Goal: Obtain resource: Obtain resource

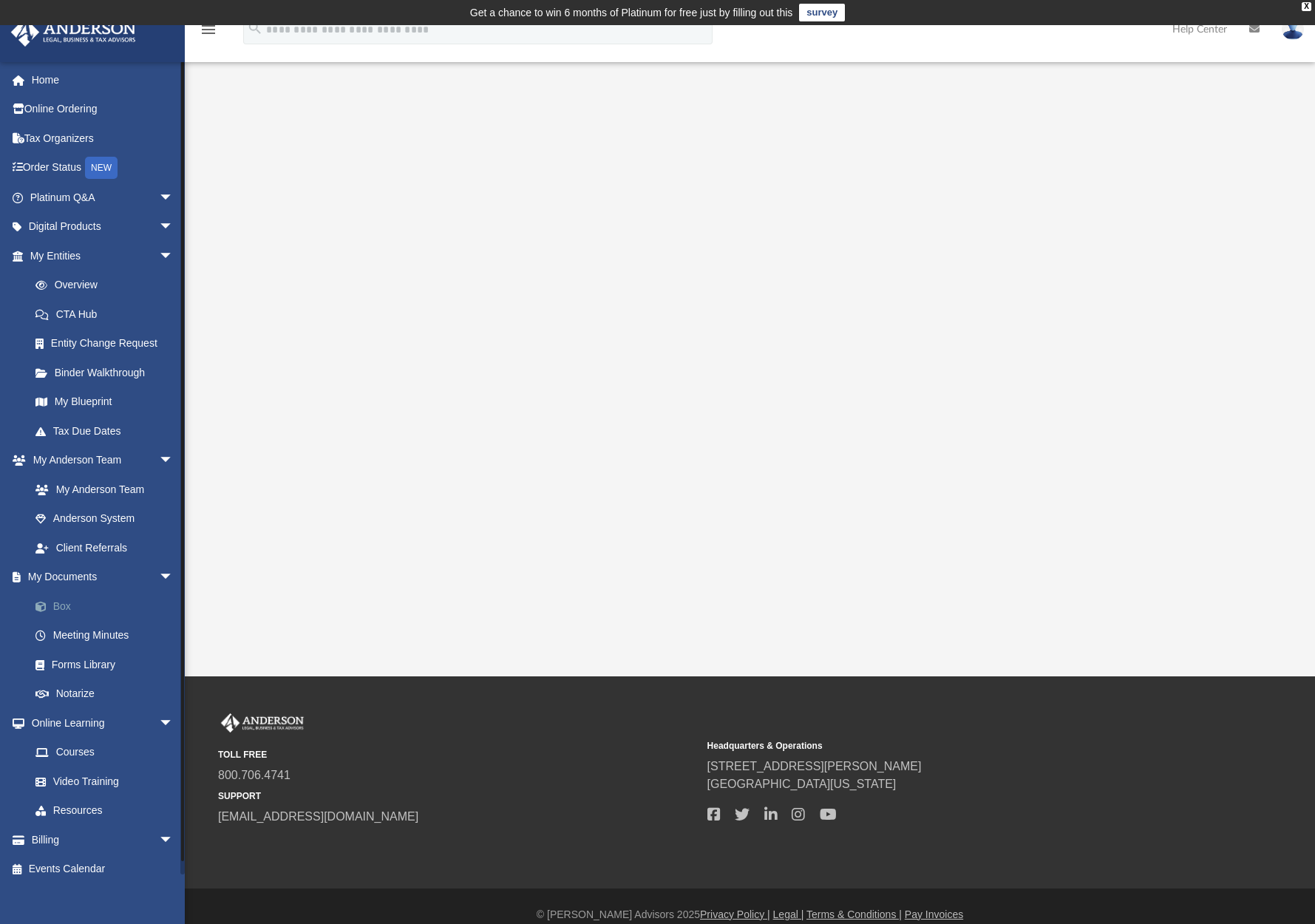
click at [55, 601] on link "Box" at bounding box center [109, 605] width 176 height 30
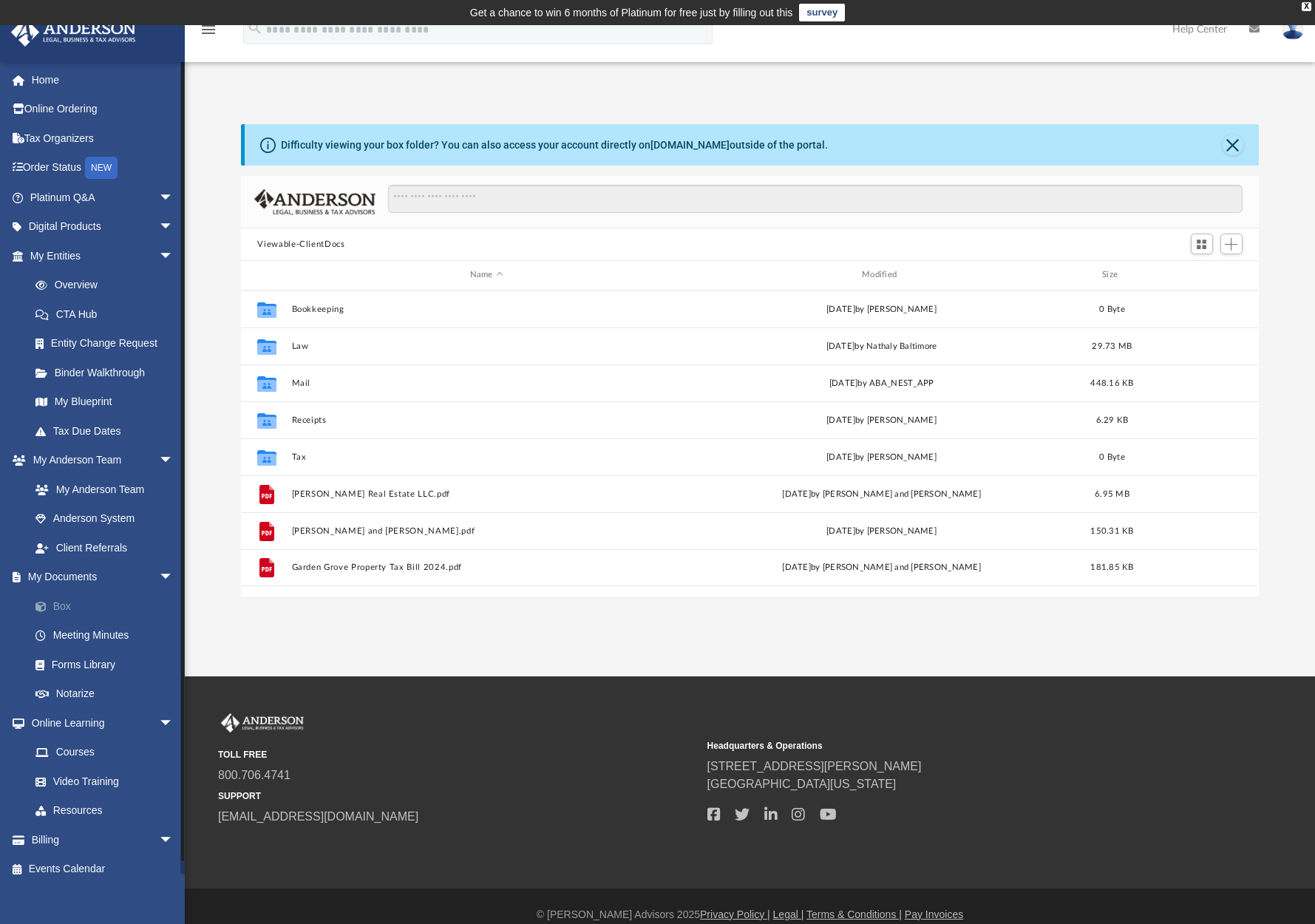
scroll to position [12, 12]
click at [404, 195] on input "Search files and folders" at bounding box center [815, 198] width 853 height 28
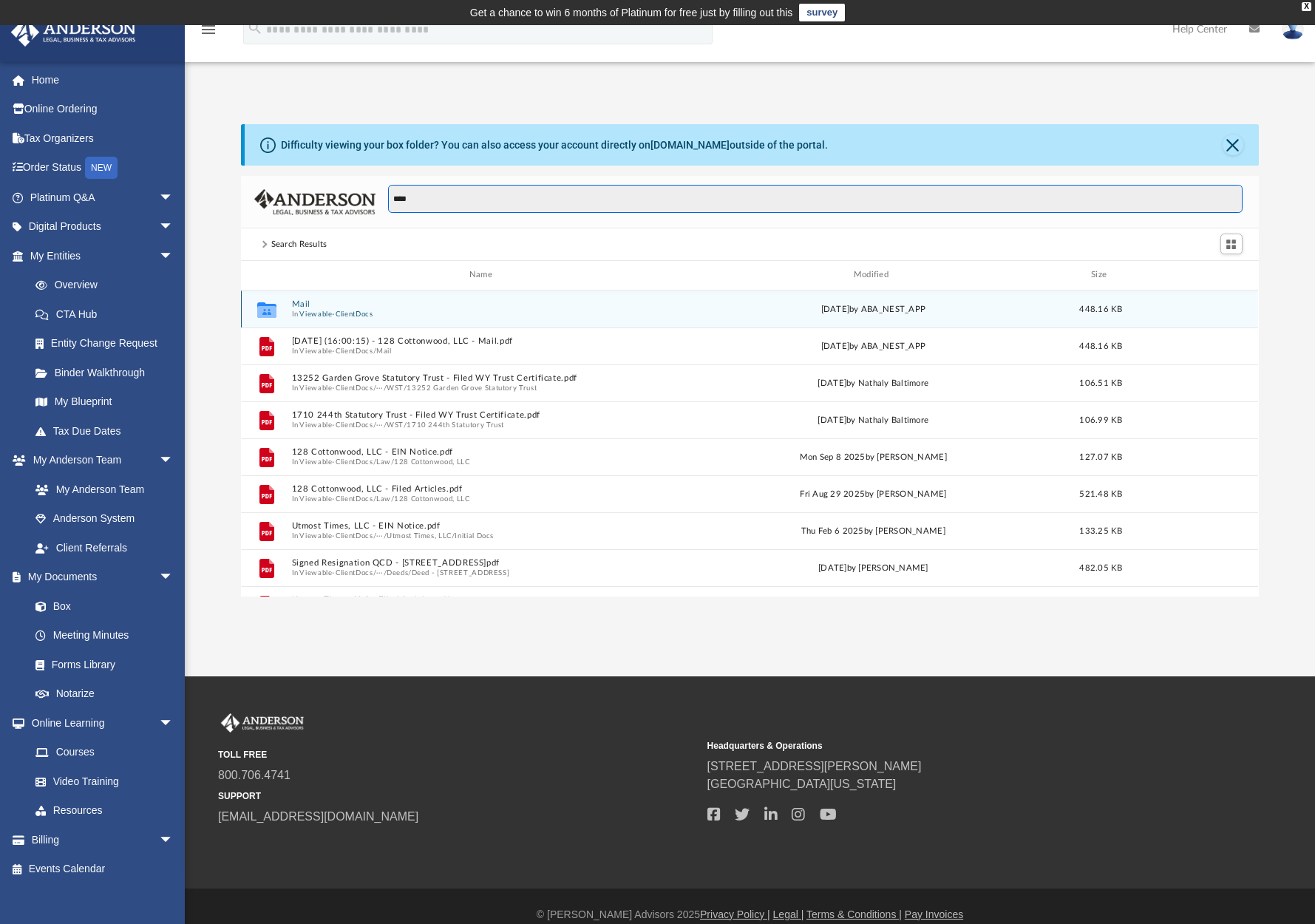
type input "****"
click at [349, 312] on button "Viewable-ClientDocs" at bounding box center [337, 313] width 73 height 10
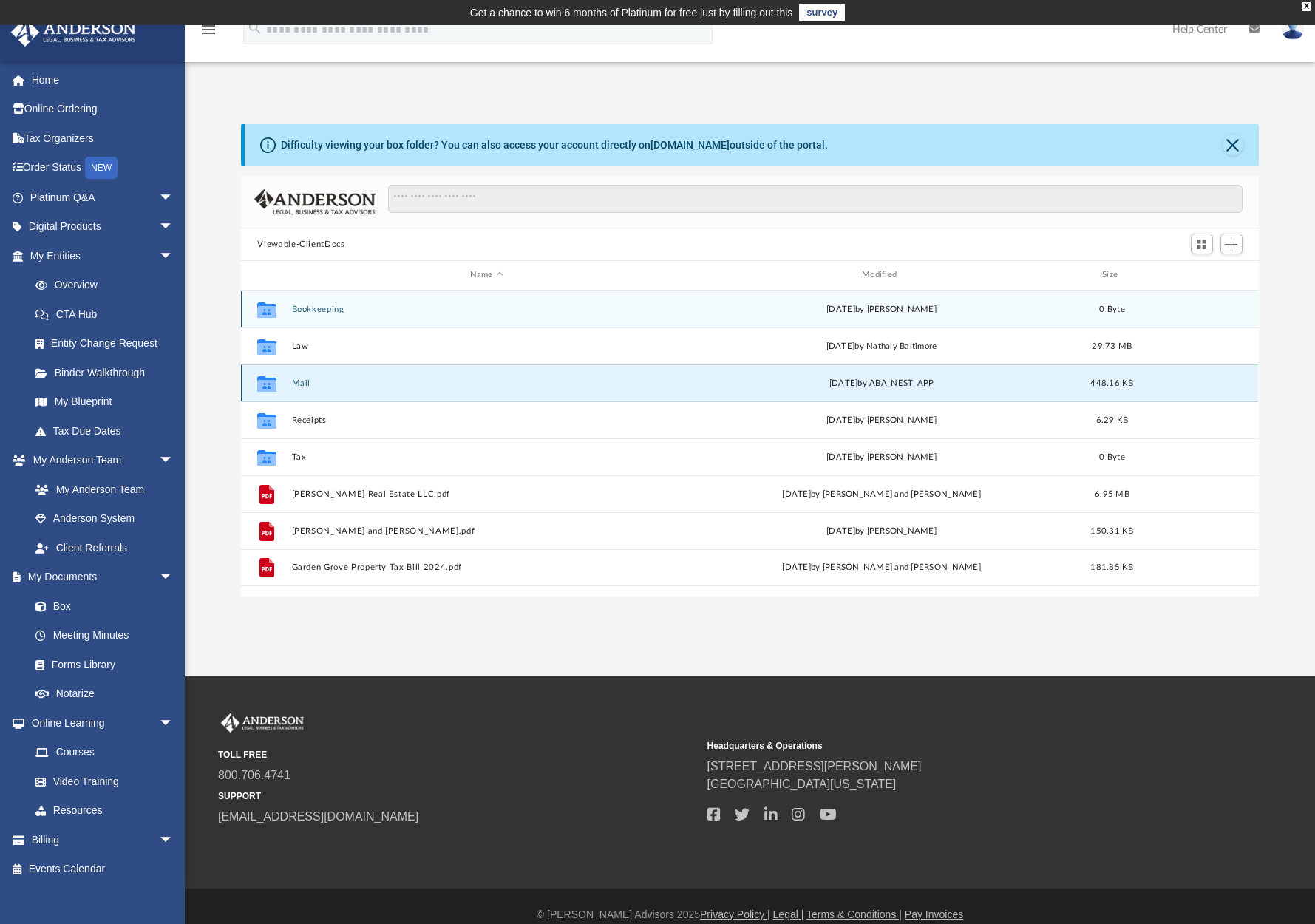
click at [298, 384] on button "Mail" at bounding box center [487, 383] width 389 height 10
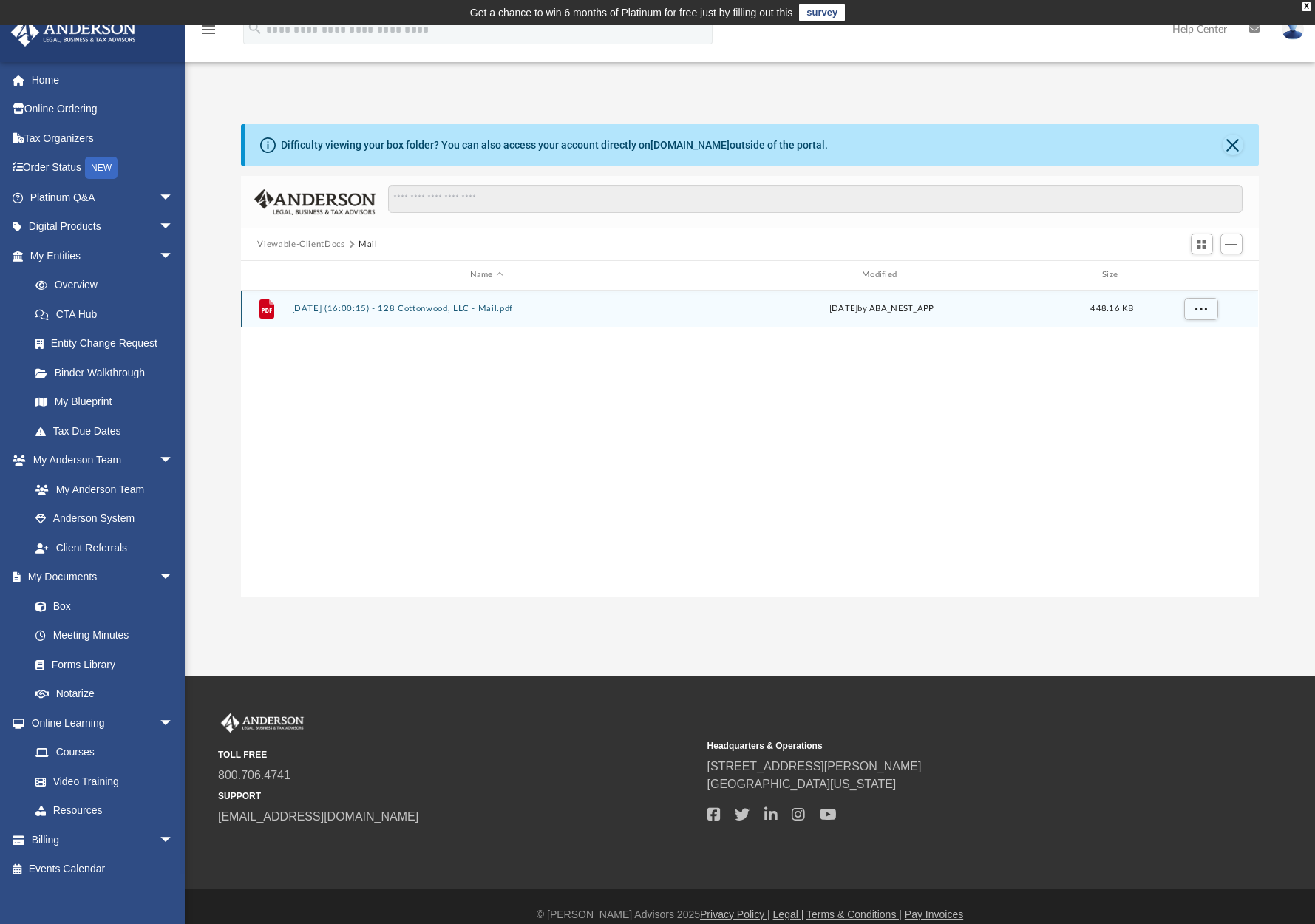
click at [269, 310] on icon "grid" at bounding box center [266, 310] width 10 height 5
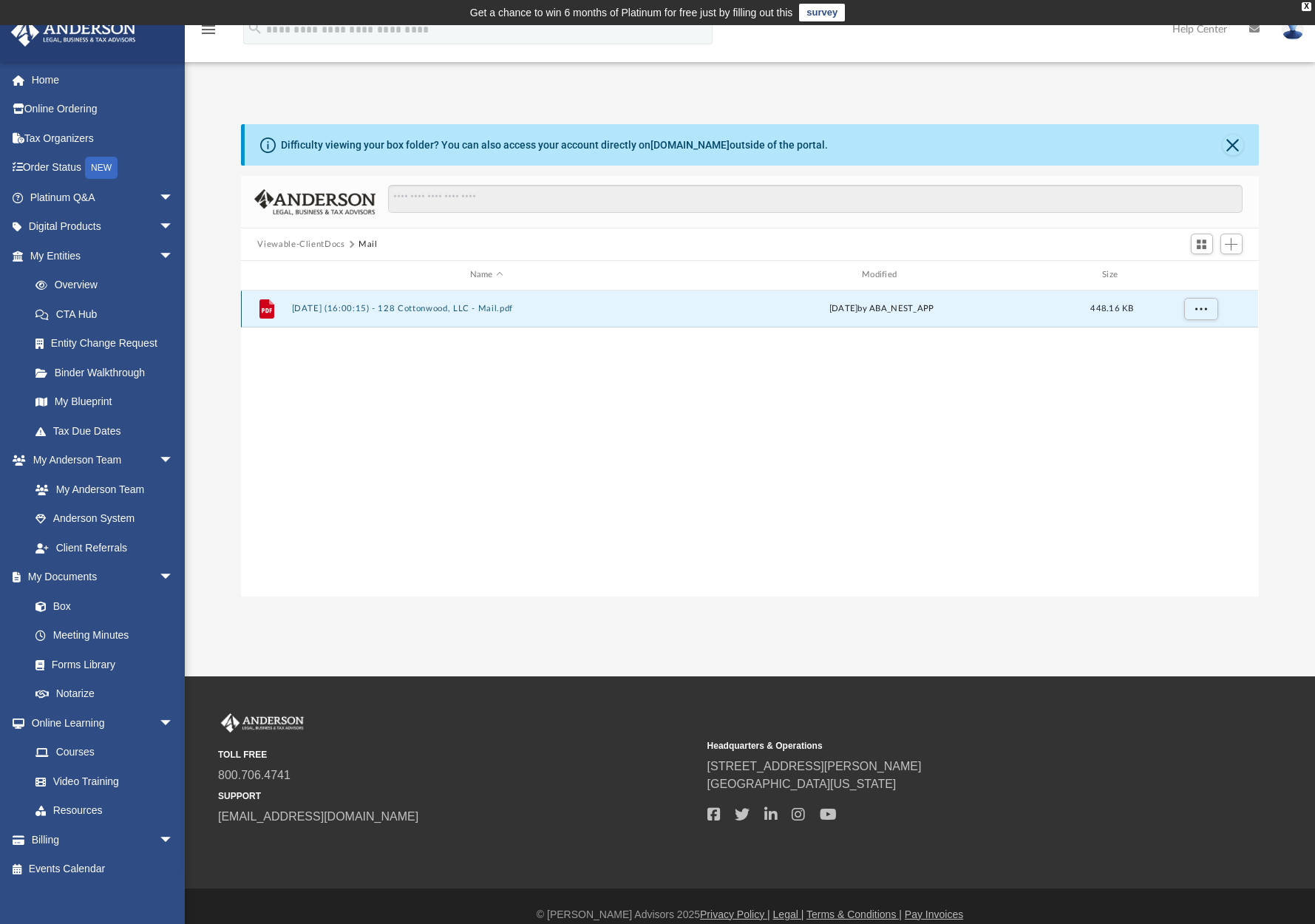
click at [267, 311] on icon "grid" at bounding box center [266, 310] width 10 height 5
click at [476, 307] on button "2025.10.03 (16:00:15) - 128 Cottonwood, LLC - Mail.pdf" at bounding box center [487, 309] width 389 height 10
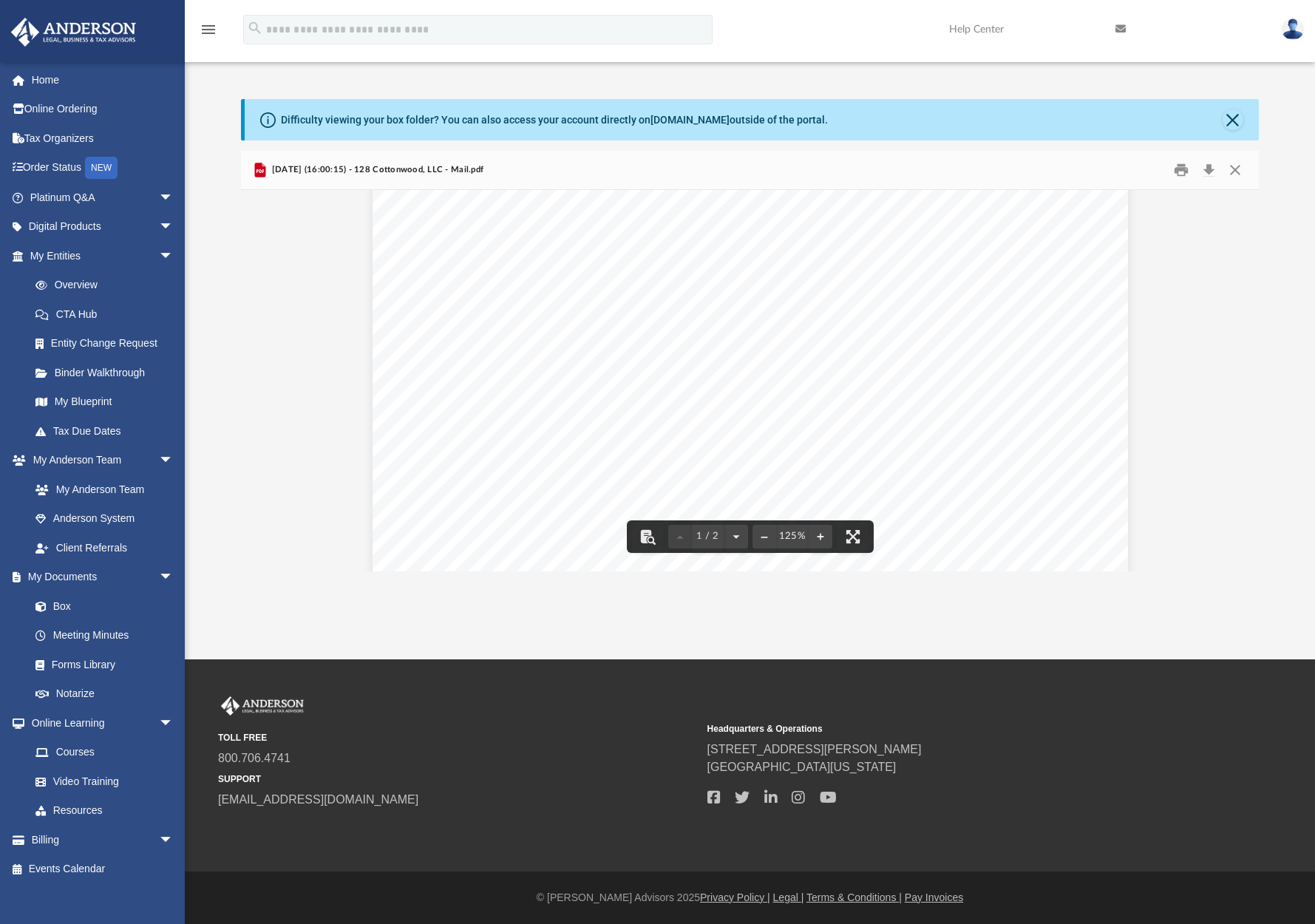
scroll to position [224, 0]
click at [1209, 168] on button "Download" at bounding box center [1209, 170] width 26 height 23
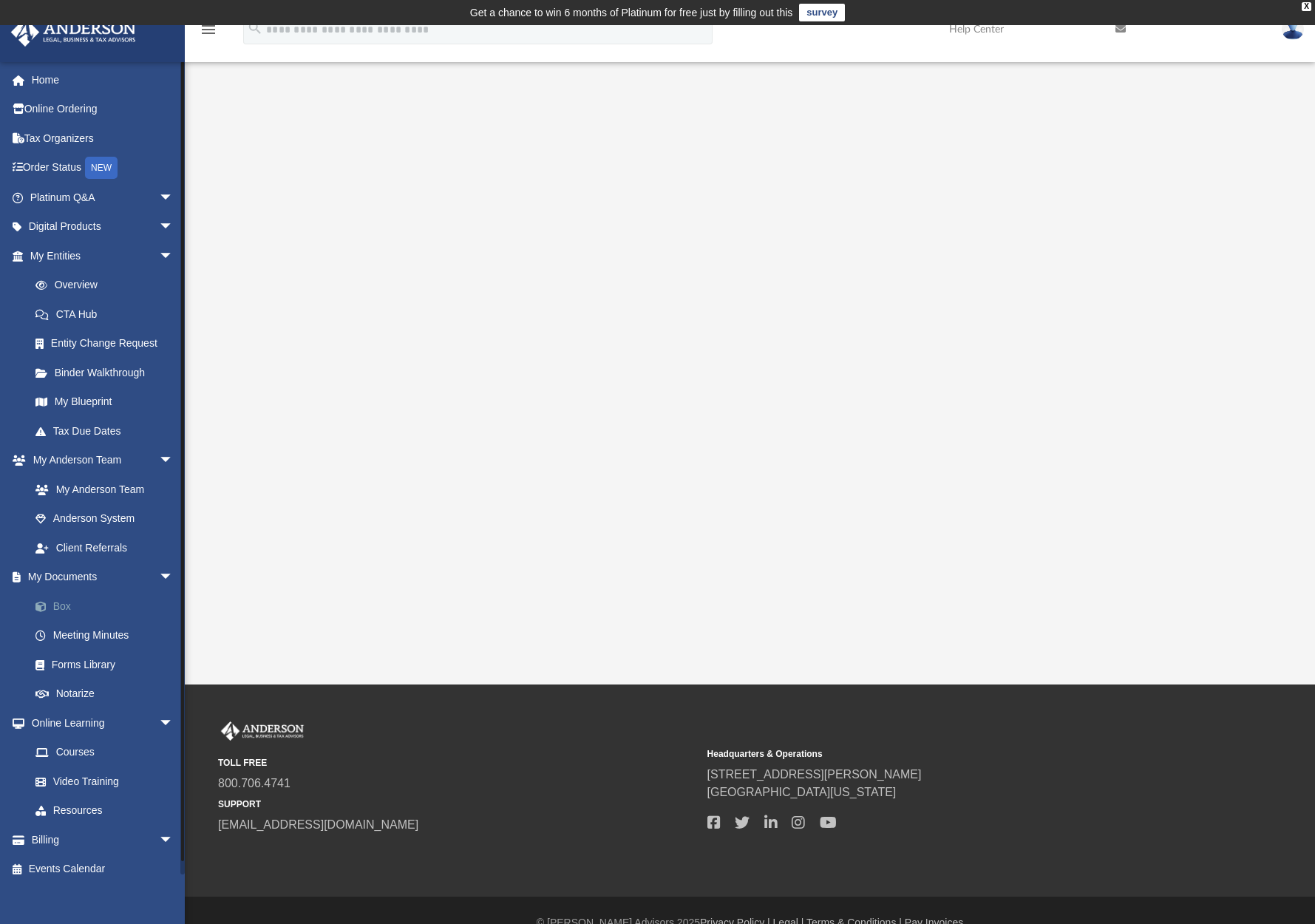
click at [69, 599] on link "Box" at bounding box center [109, 605] width 176 height 30
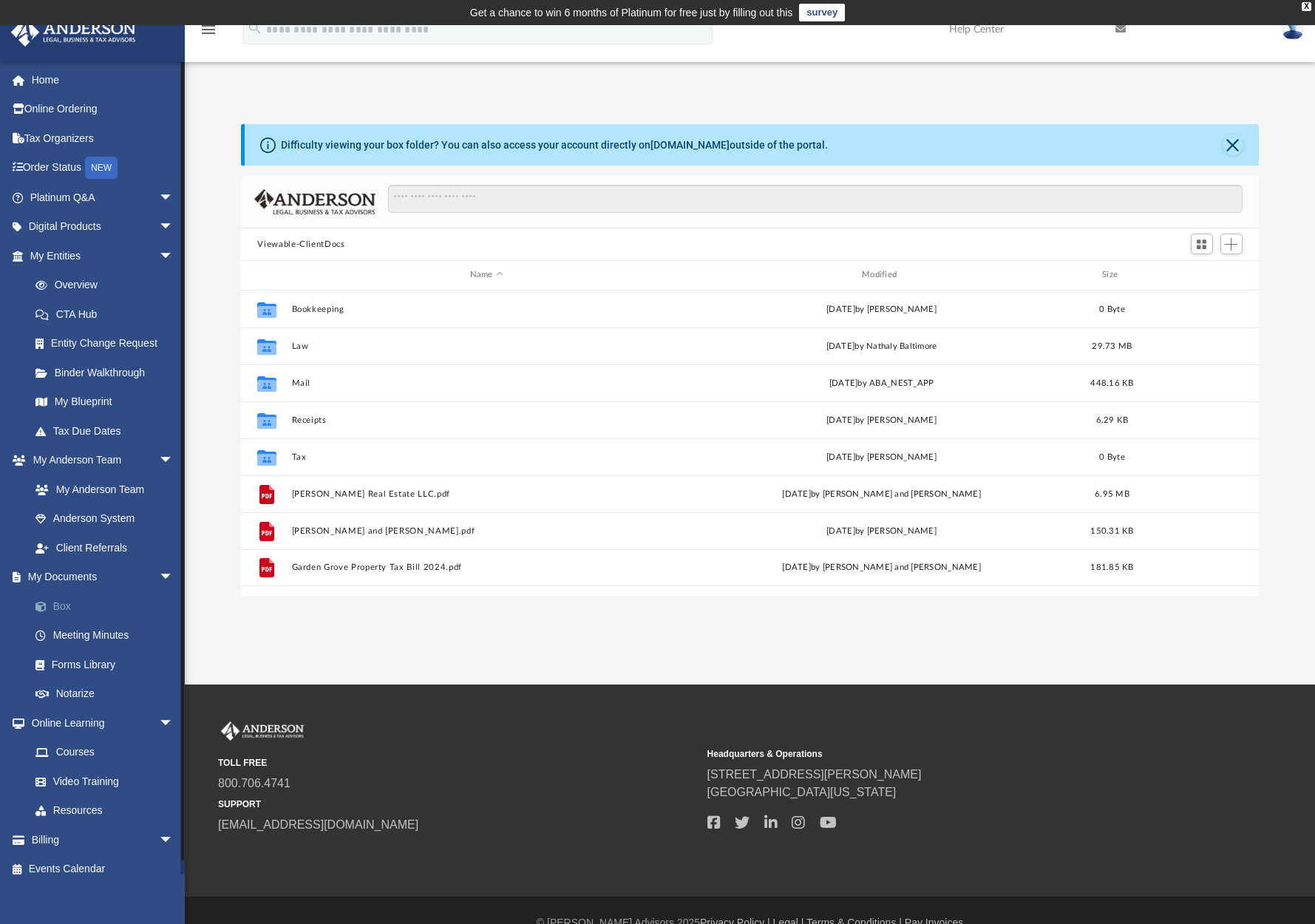
scroll to position [325, 1006]
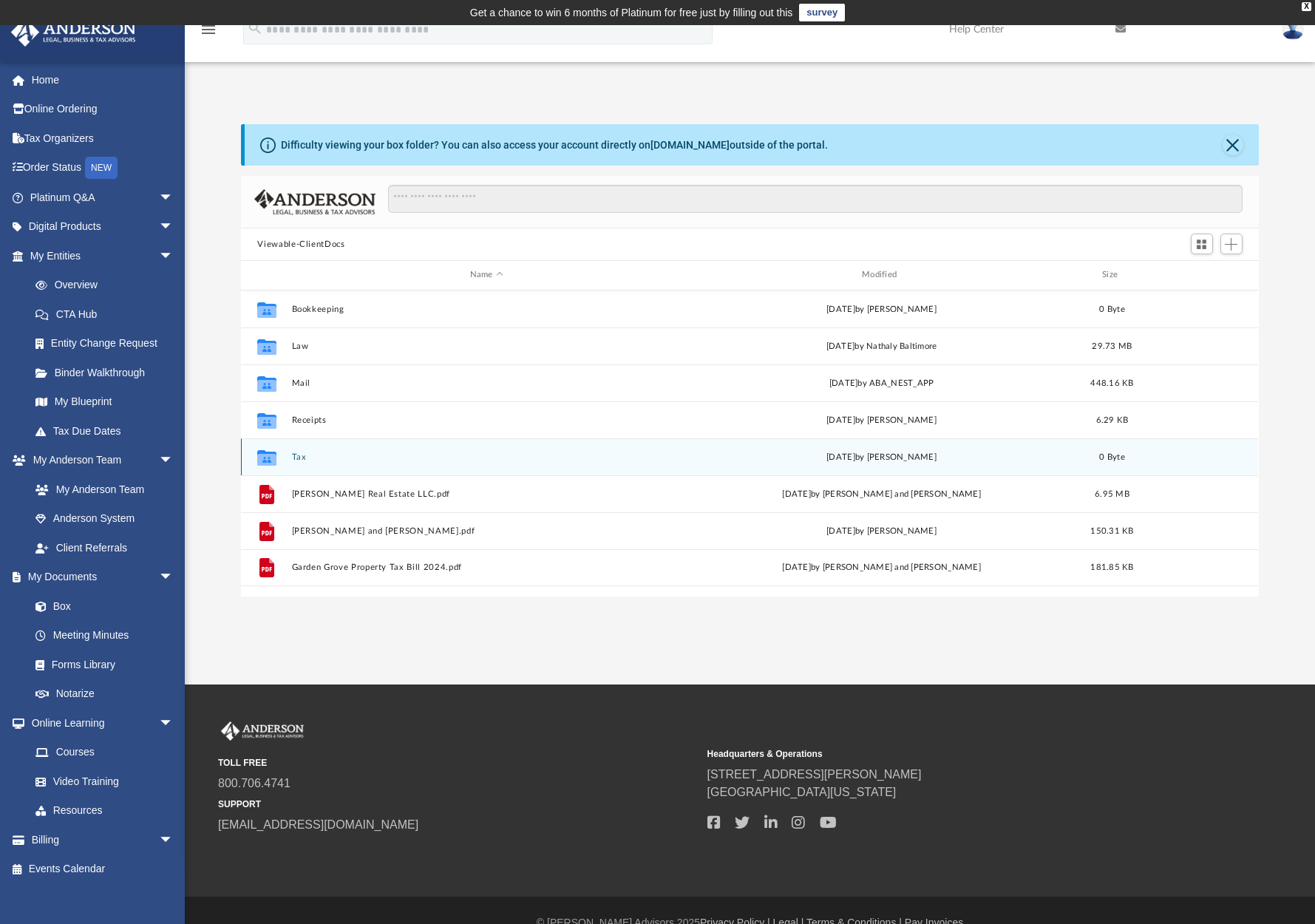
click at [274, 454] on icon "grid" at bounding box center [266, 459] width 19 height 12
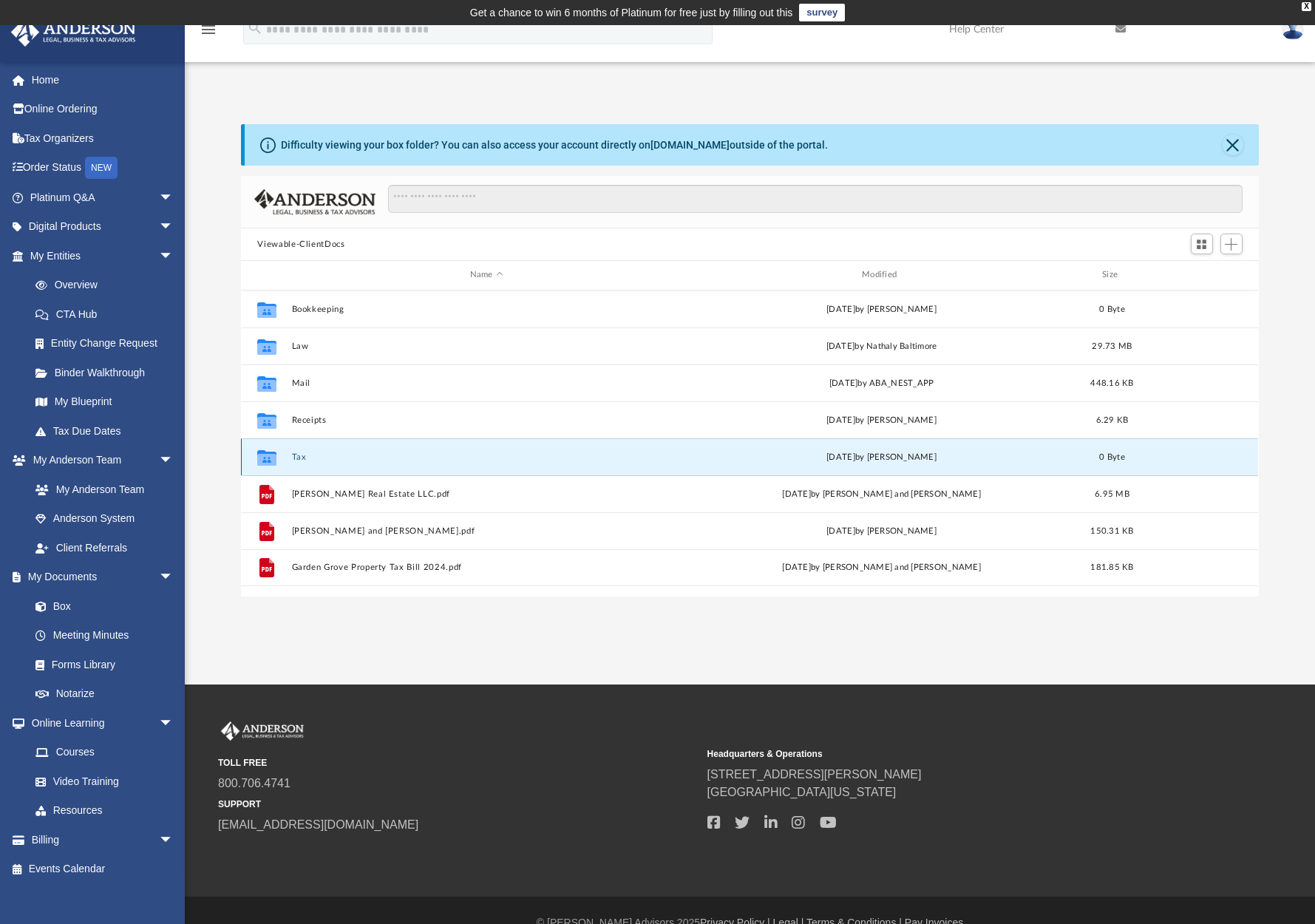
click at [301, 454] on button "Tax" at bounding box center [487, 457] width 389 height 10
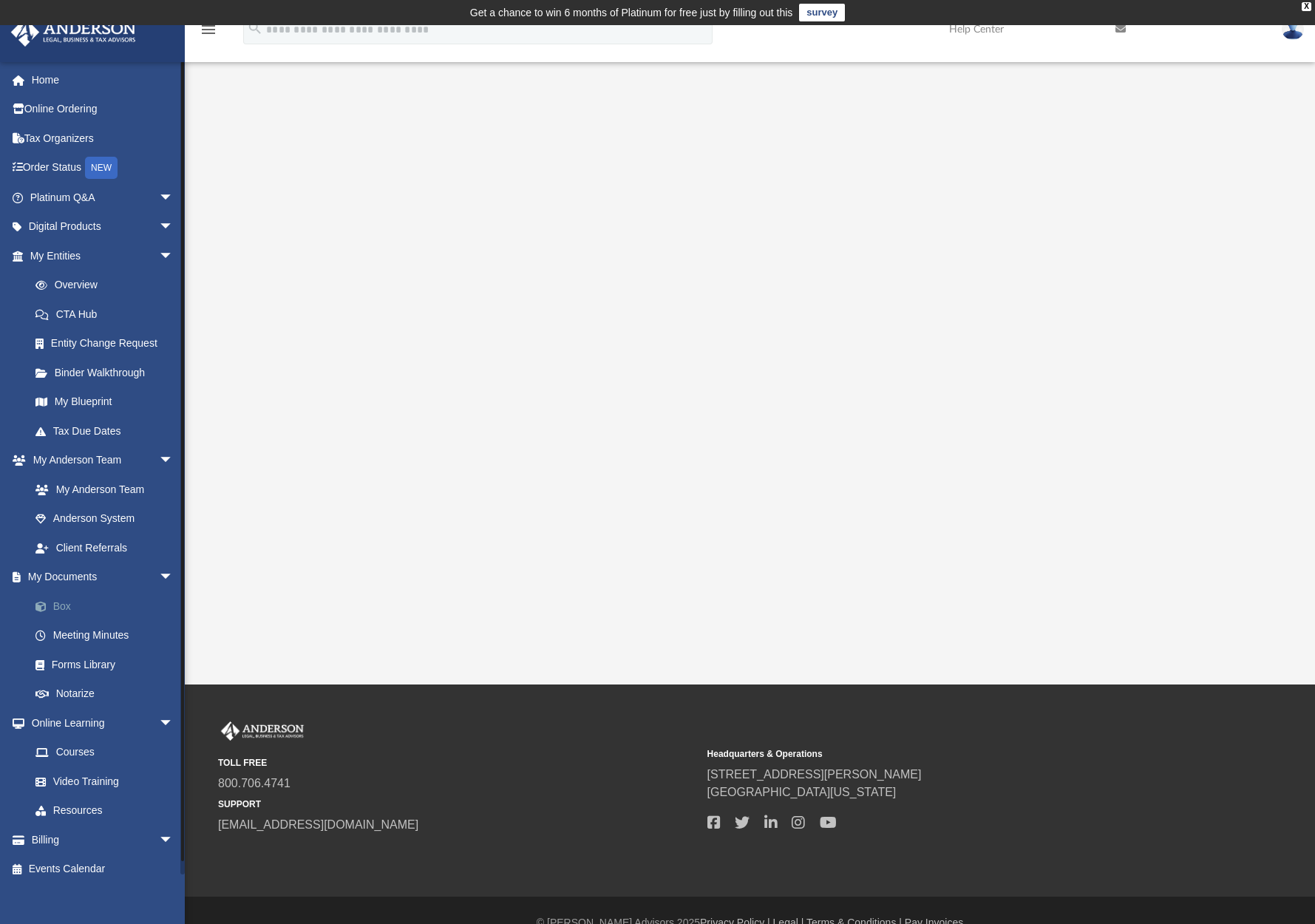
click at [65, 599] on link "Box" at bounding box center [109, 605] width 176 height 30
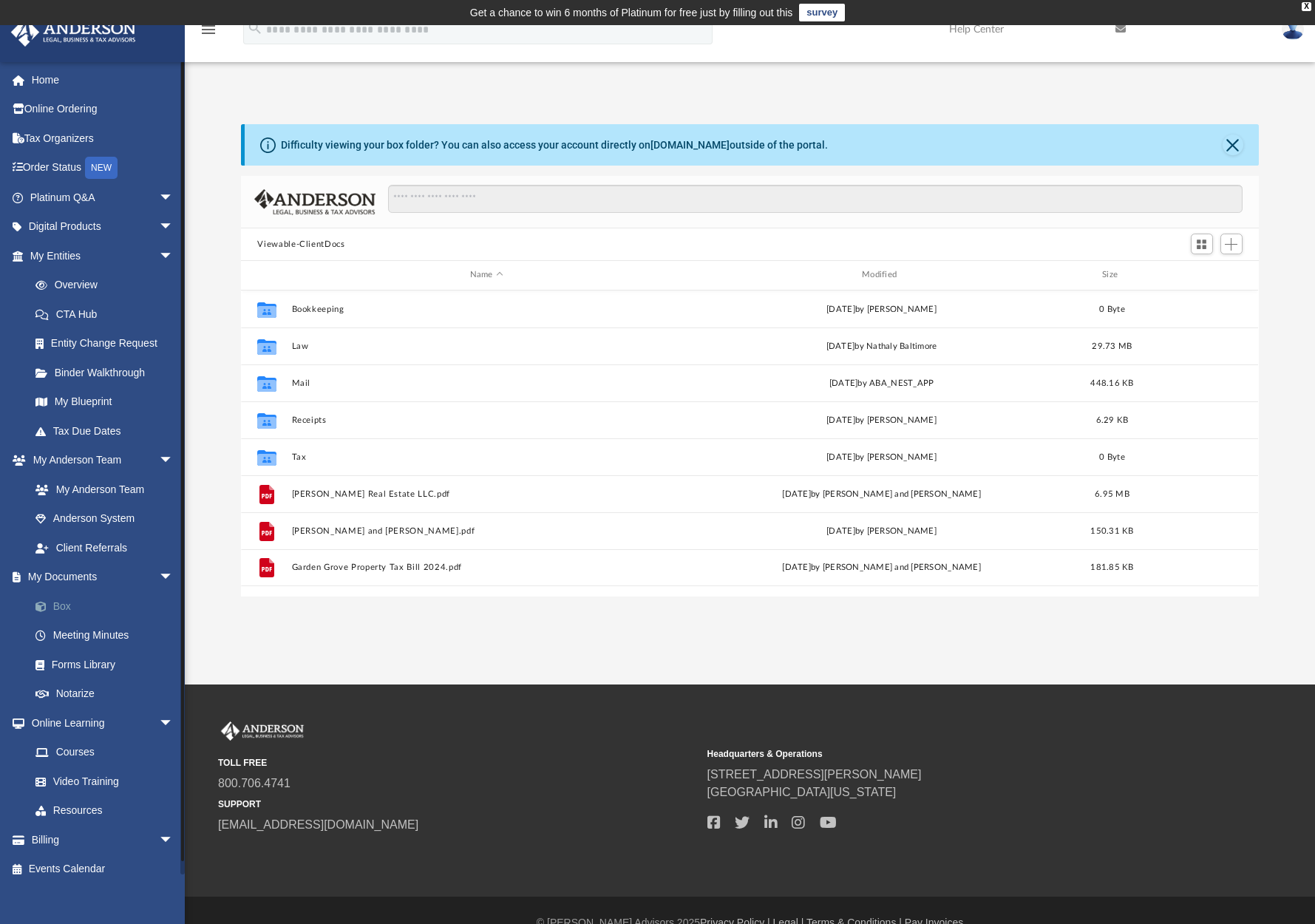
scroll to position [325, 1006]
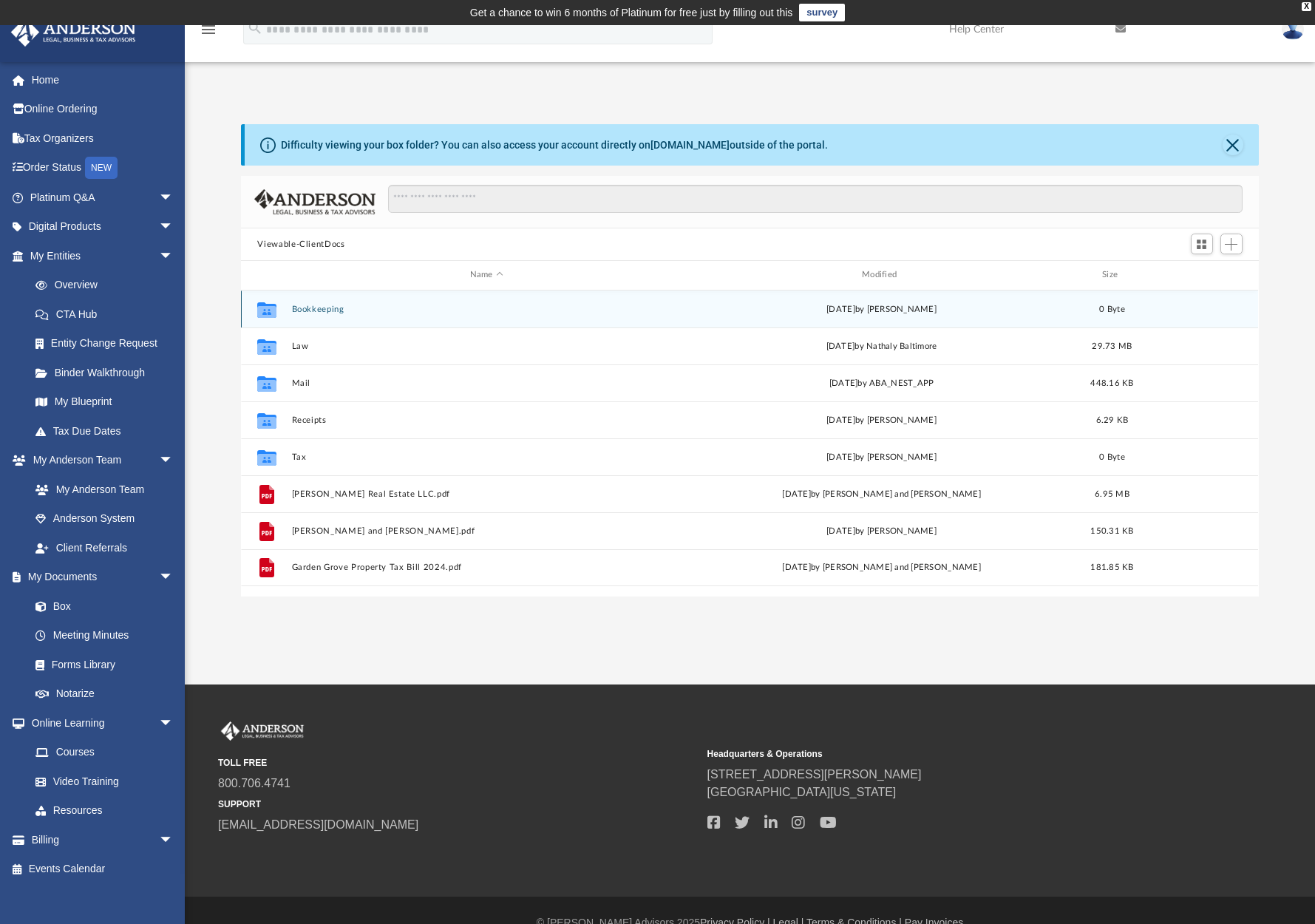
click at [313, 309] on button "Bookkeeping" at bounding box center [487, 310] width 389 height 10
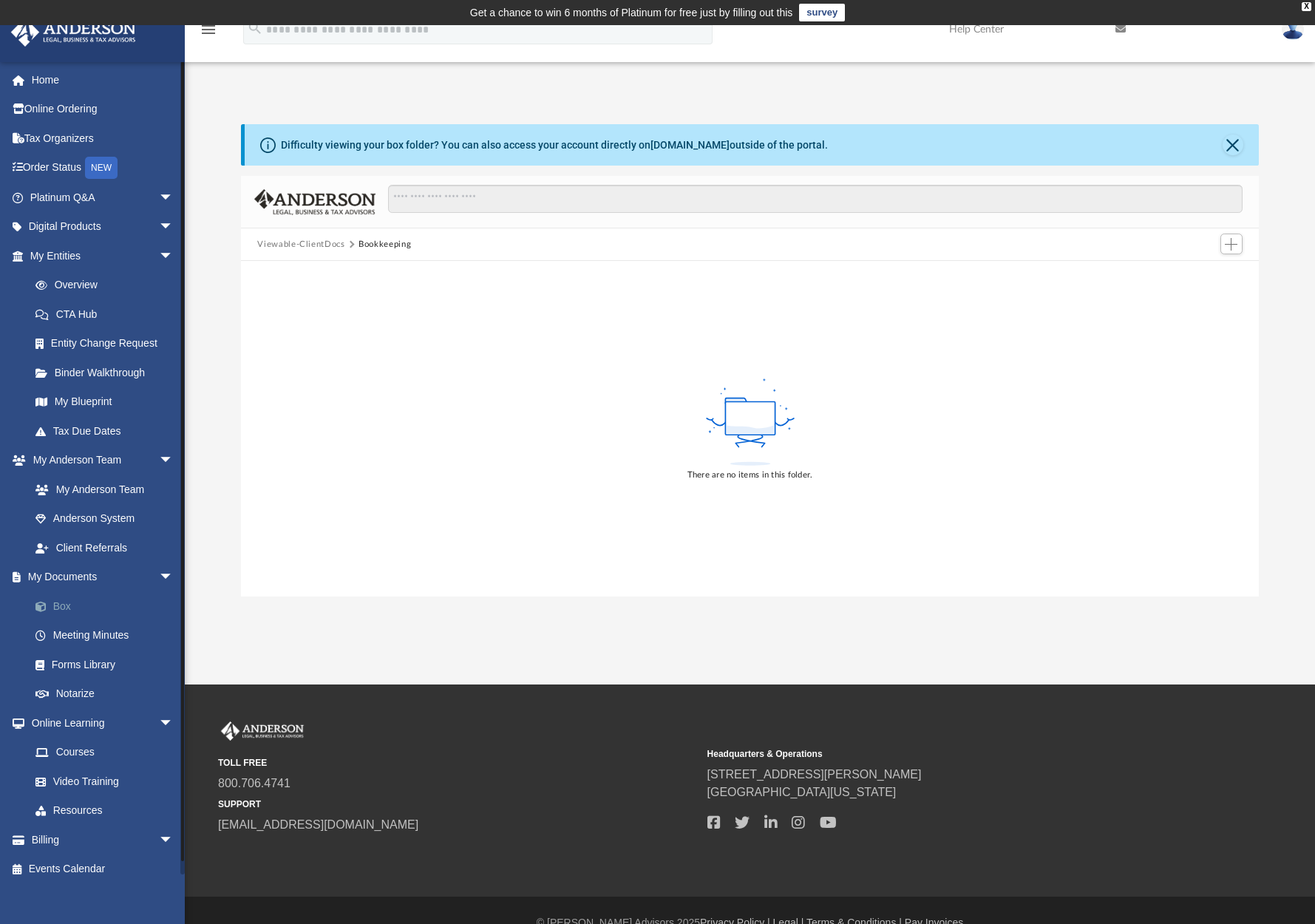
click at [66, 604] on link "Box" at bounding box center [109, 605] width 176 height 30
click at [66, 599] on link "Box" at bounding box center [109, 605] width 176 height 30
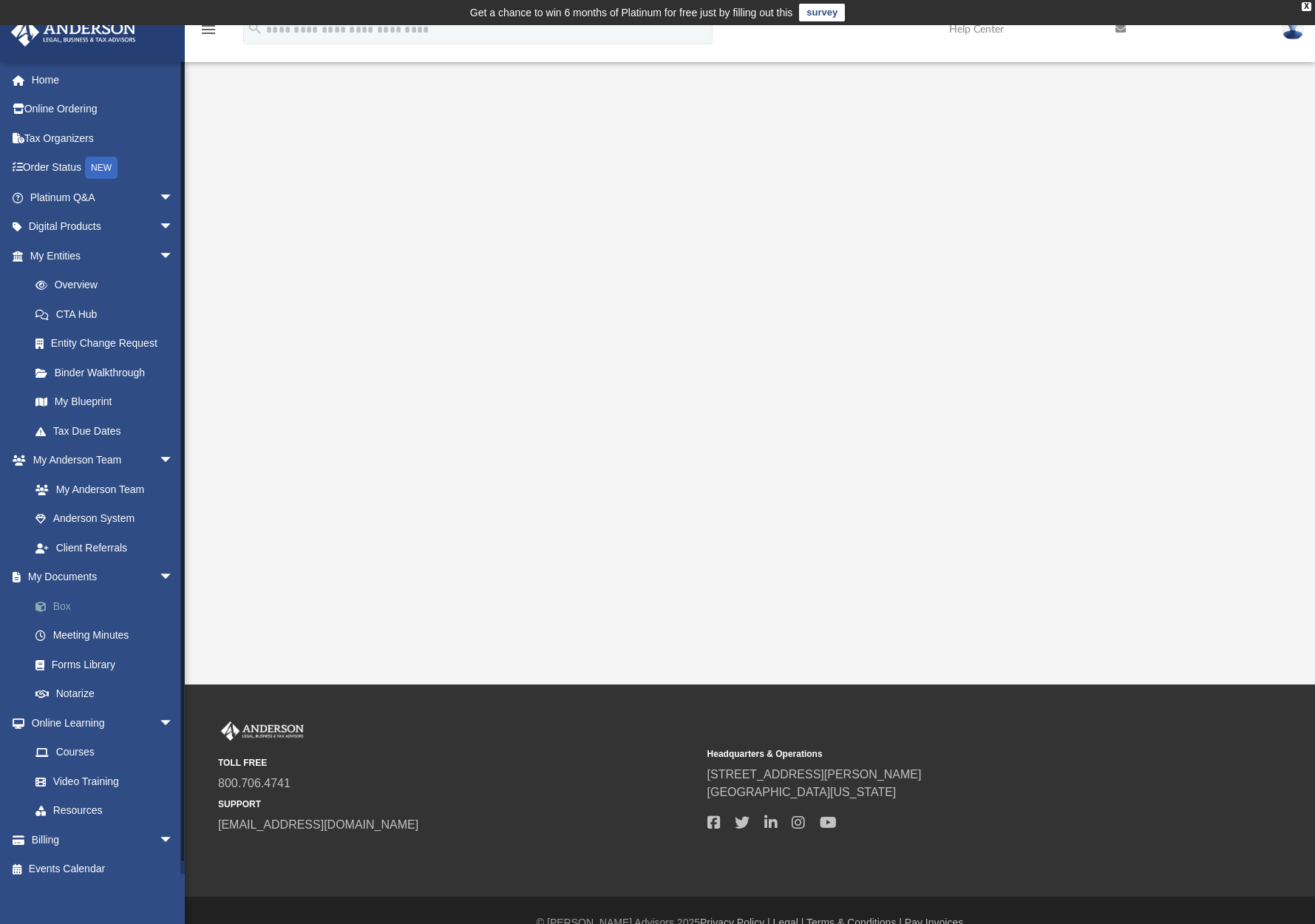
click at [63, 599] on link "Box" at bounding box center [109, 605] width 176 height 30
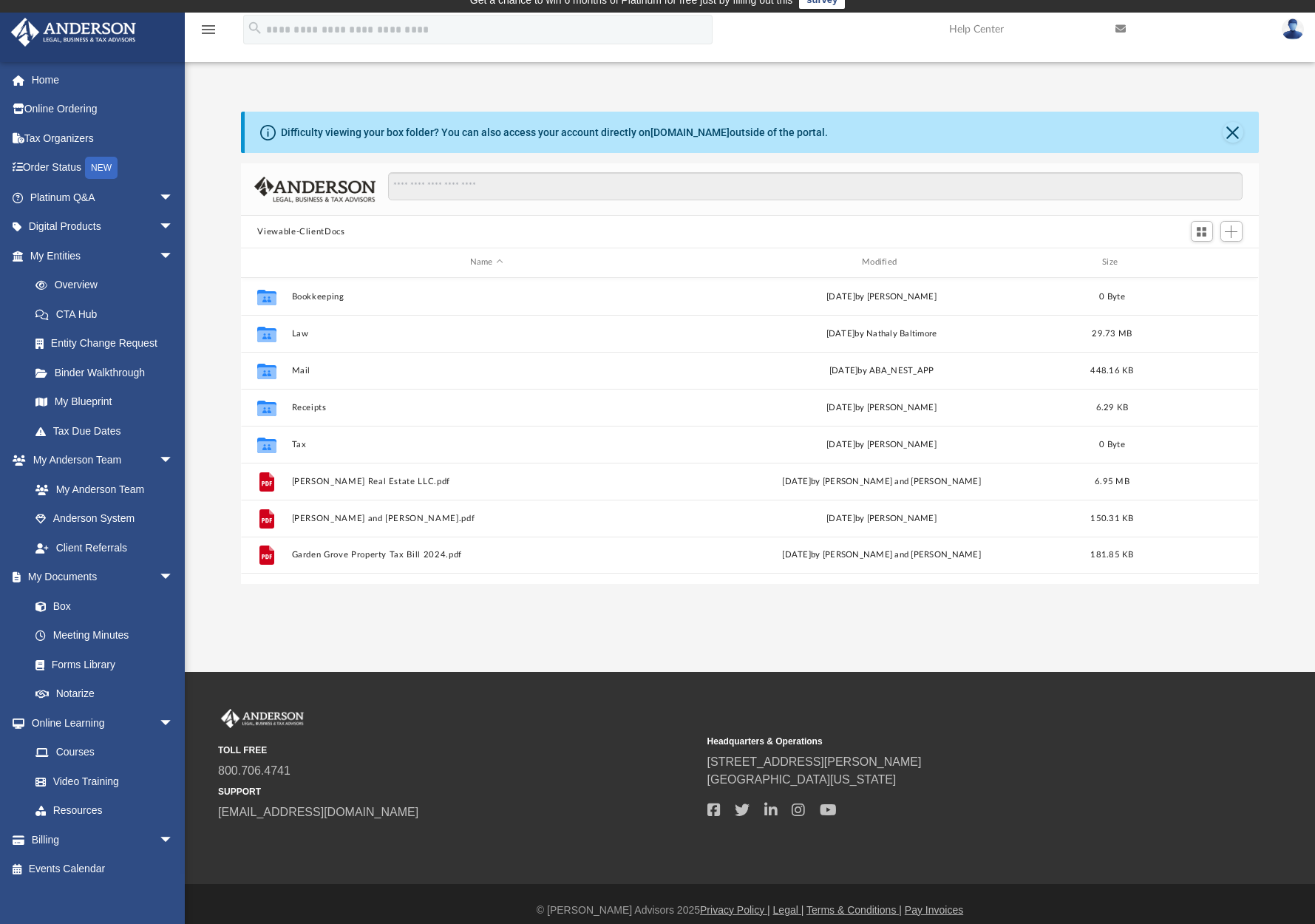
scroll to position [10, 0]
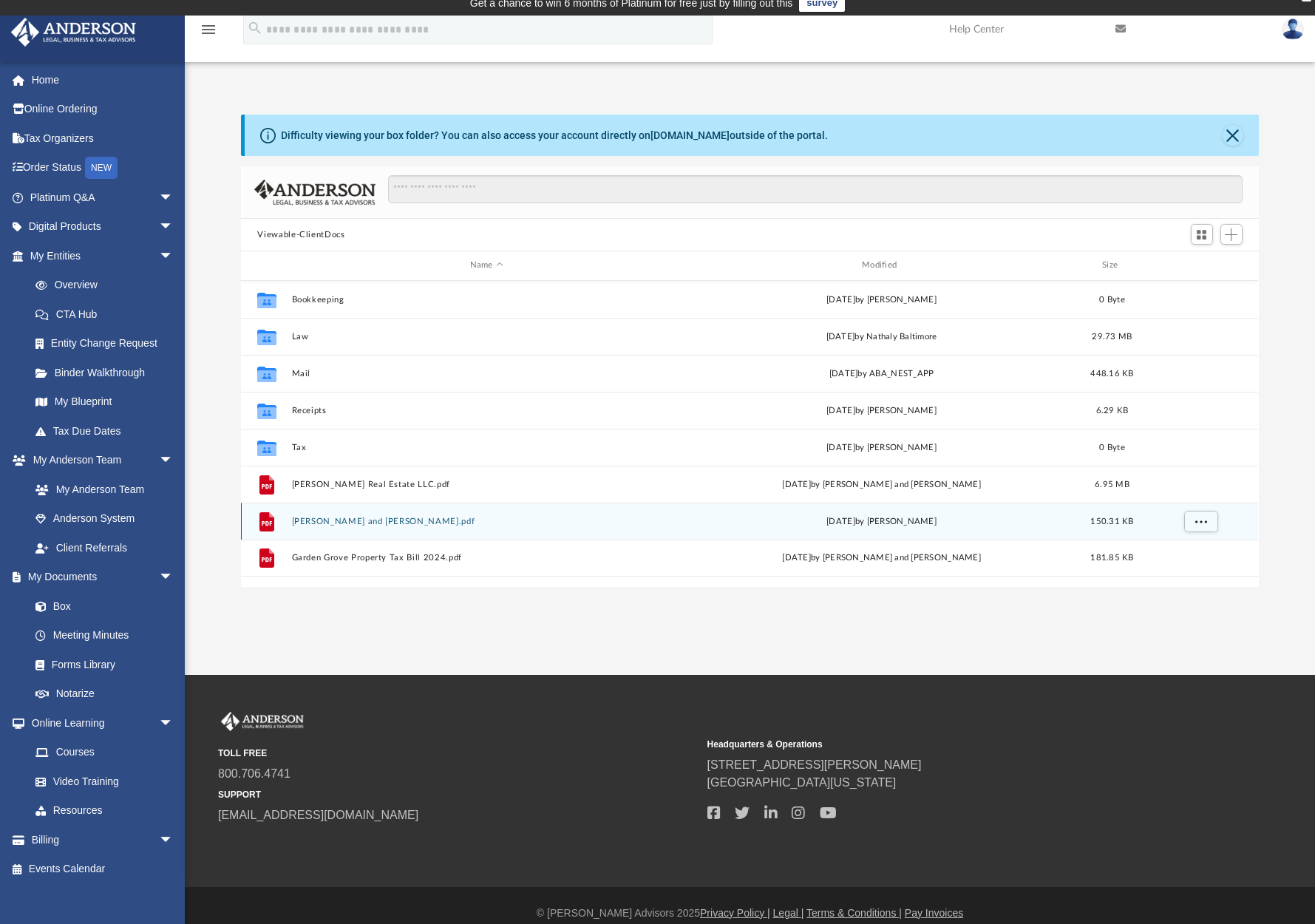
click at [380, 522] on button "Carrico, Brian and Donna.pdf" at bounding box center [487, 521] width 389 height 10
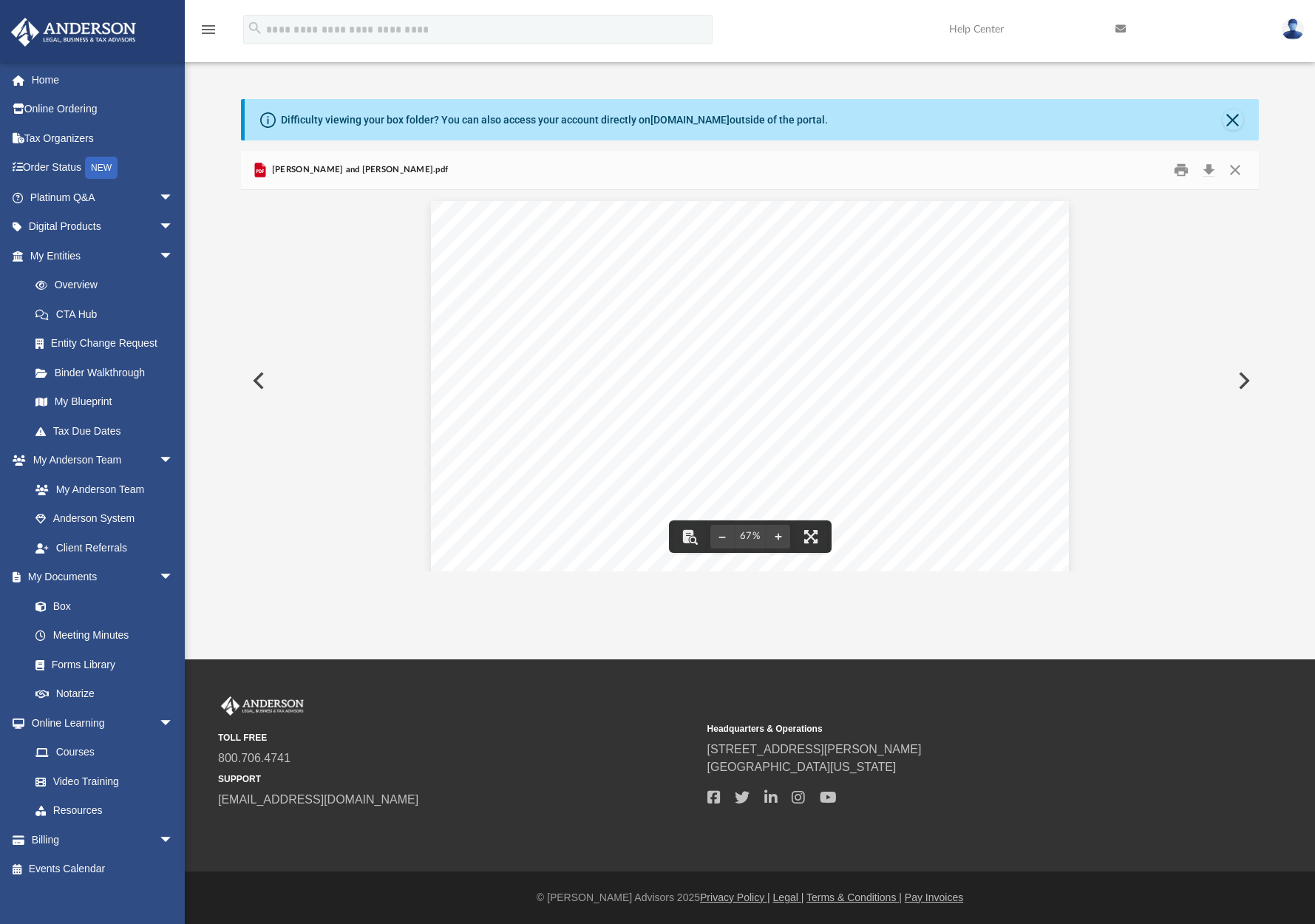
scroll to position [0, 0]
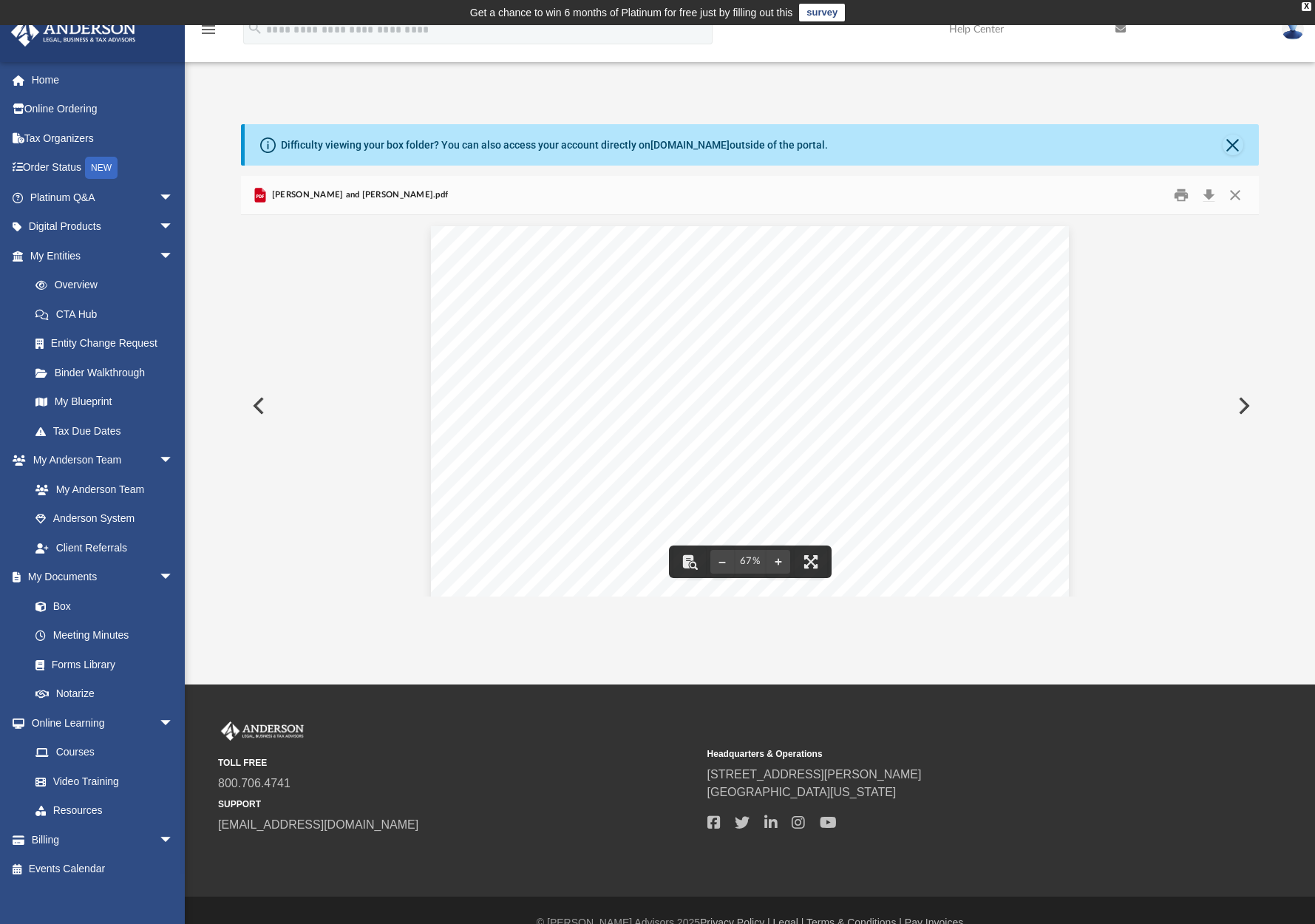
click at [261, 404] on button "Preview" at bounding box center [257, 406] width 33 height 42
click at [888, 505] on div "Page 1" at bounding box center [750, 745] width 733 height 1037
click at [1243, 405] on button "Preview" at bounding box center [1243, 406] width 33 height 42
click at [257, 403] on button "Preview" at bounding box center [257, 406] width 33 height 42
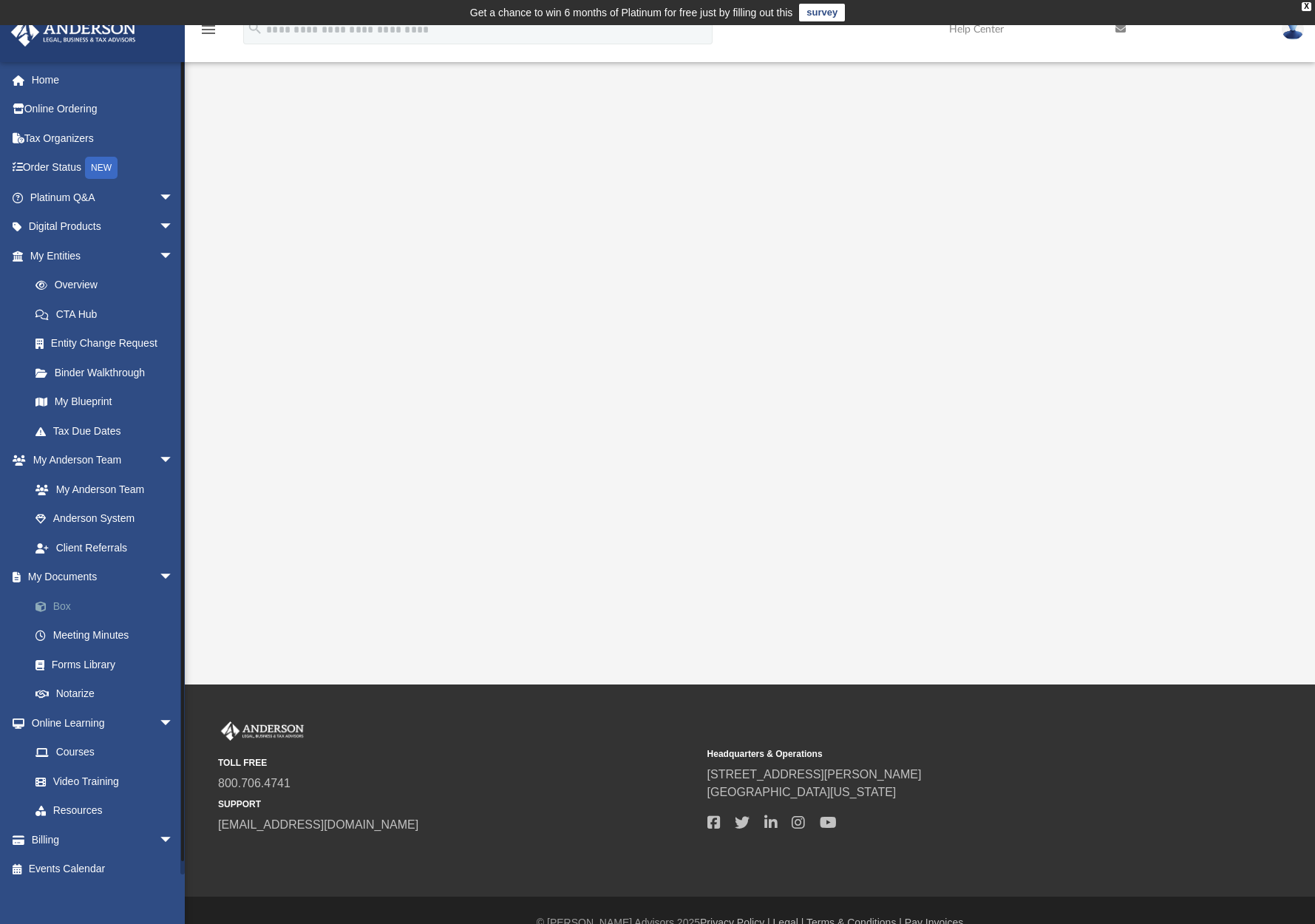
click at [58, 599] on link "Box" at bounding box center [109, 605] width 176 height 30
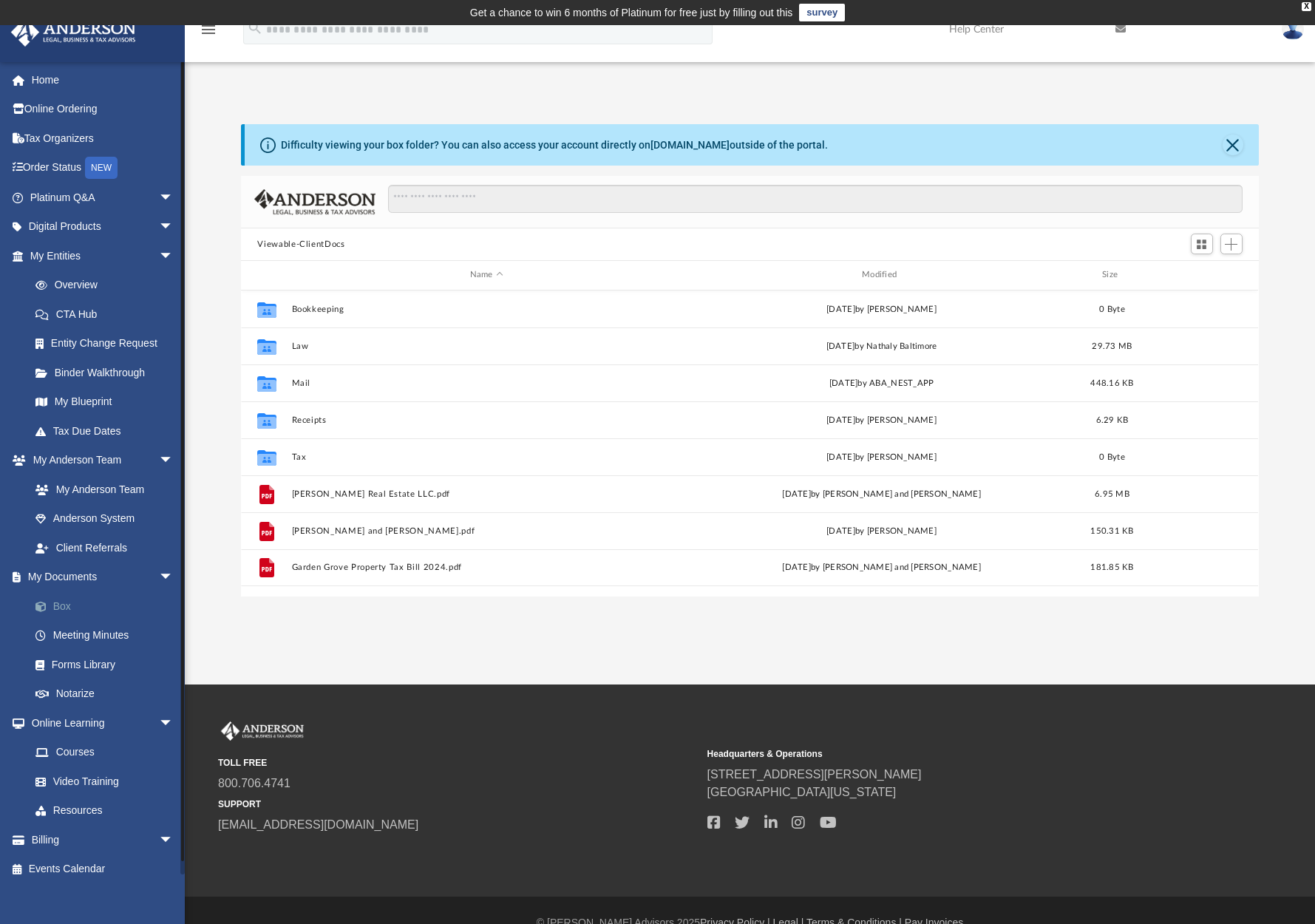
scroll to position [325, 1006]
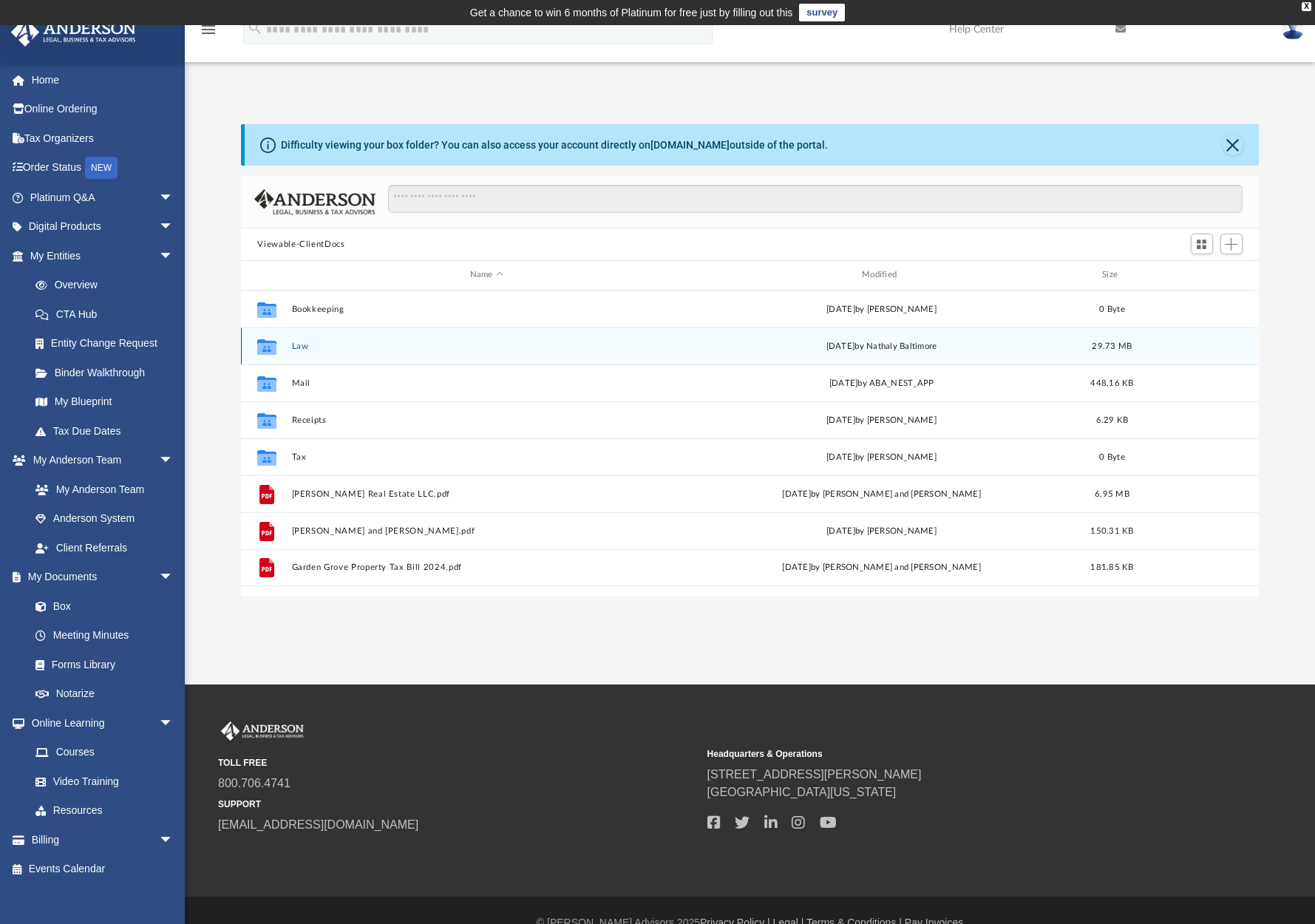
click at [305, 345] on button "Law" at bounding box center [487, 346] width 389 height 10
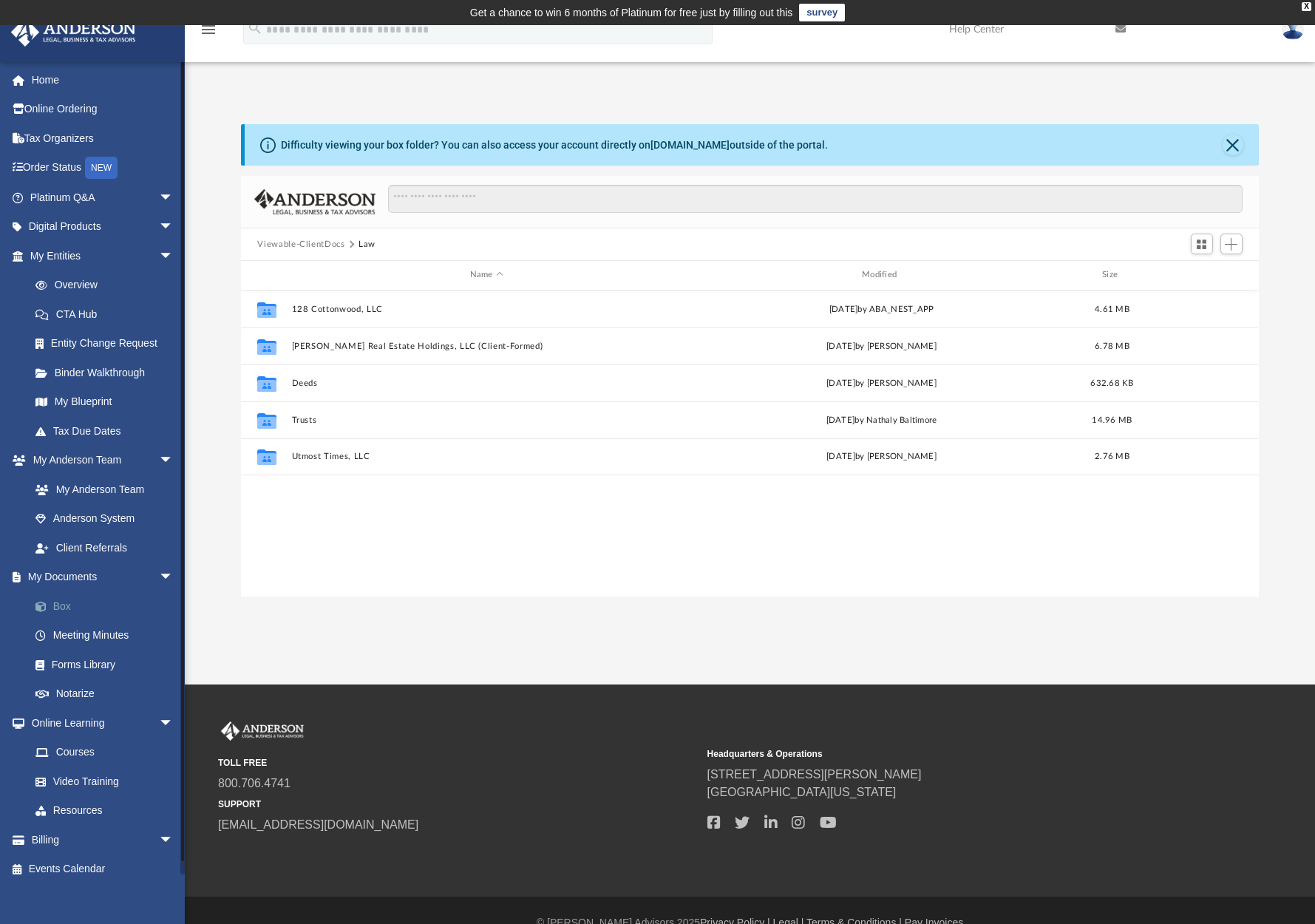
click at [65, 599] on link "Box" at bounding box center [109, 605] width 176 height 30
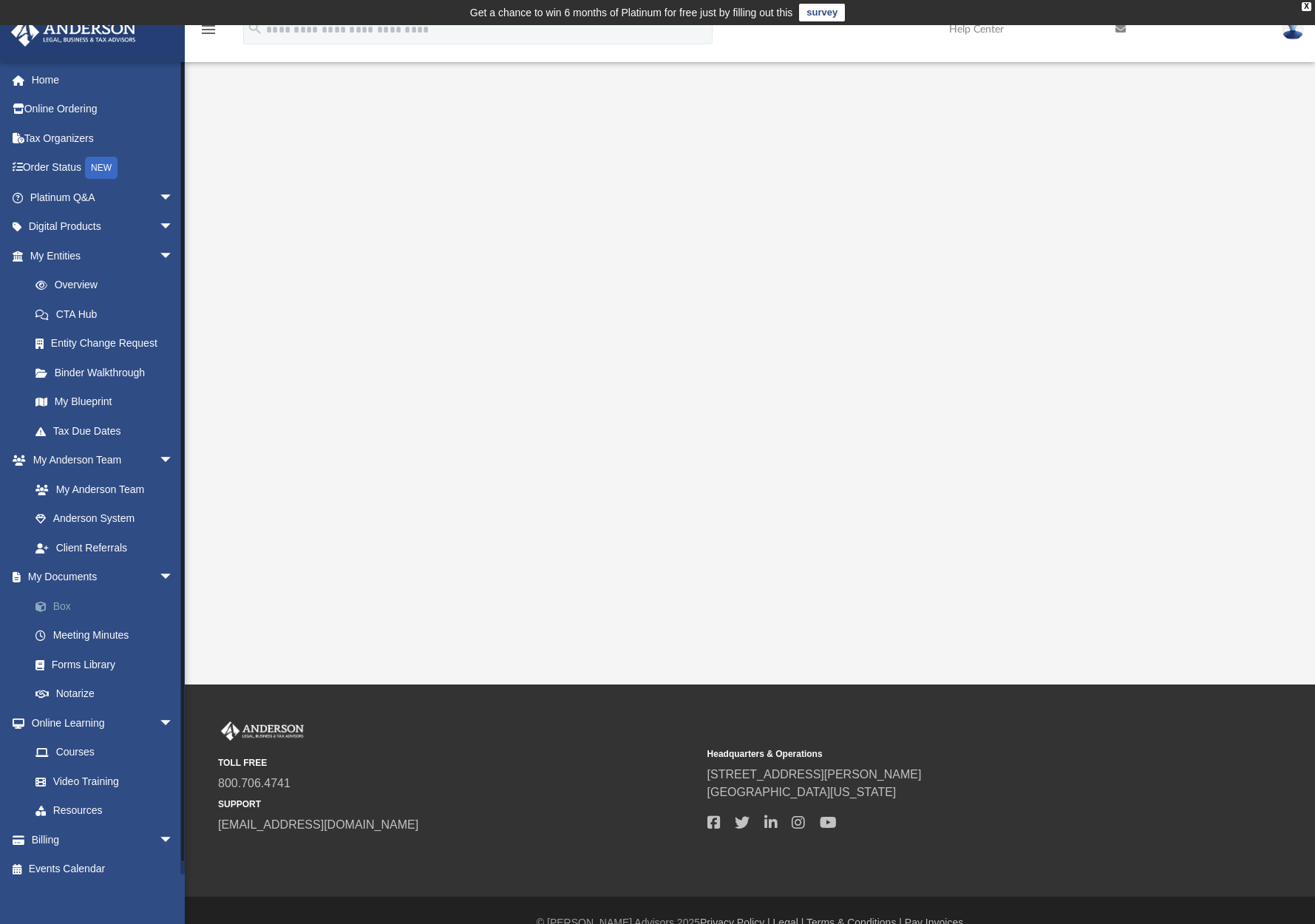
click at [58, 599] on link "Box" at bounding box center [109, 605] width 176 height 30
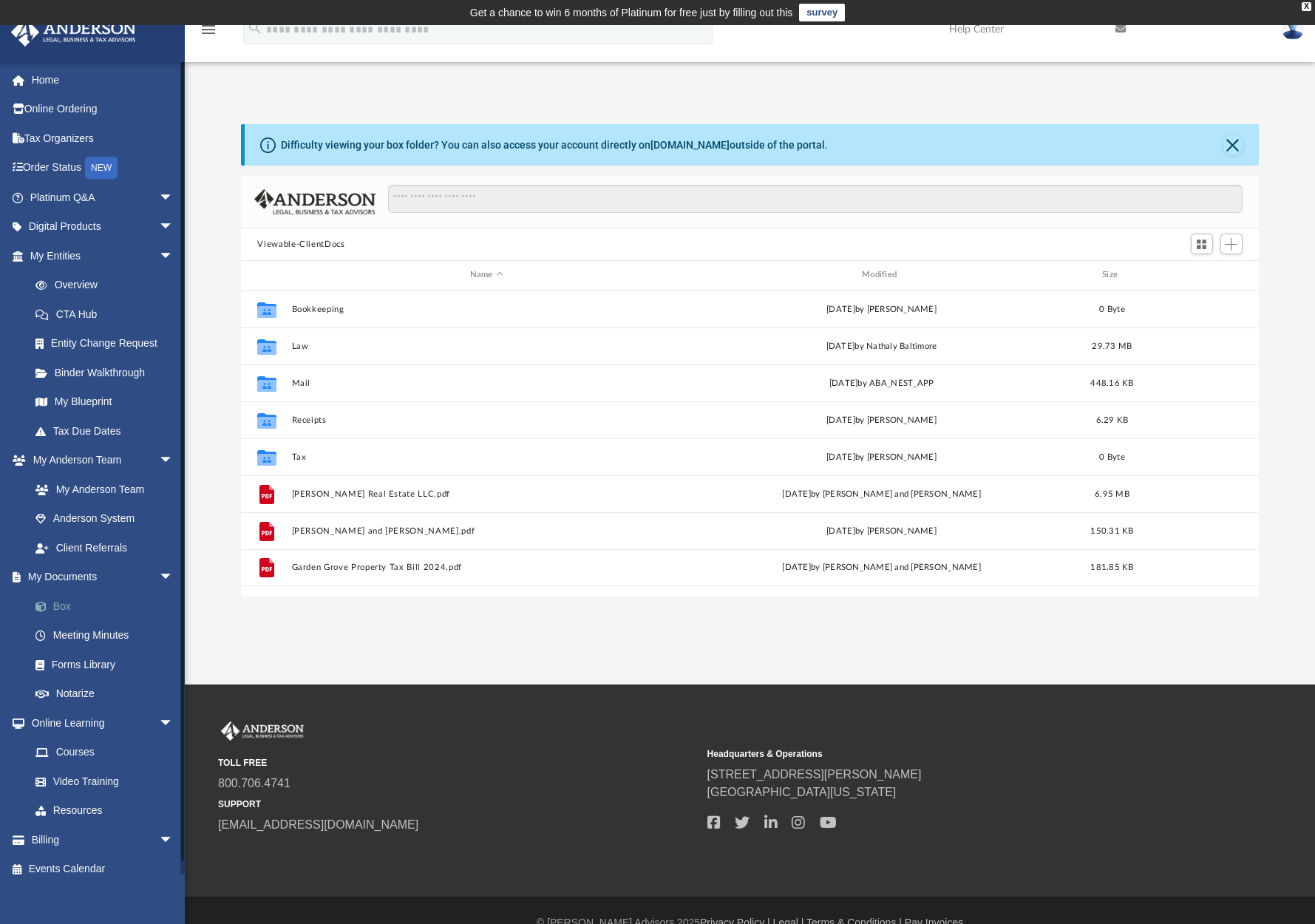
scroll to position [325, 1006]
click at [75, 628] on link "Meeting Minutes" at bounding box center [109, 635] width 176 height 30
